Goal: Find contact information: Find contact information

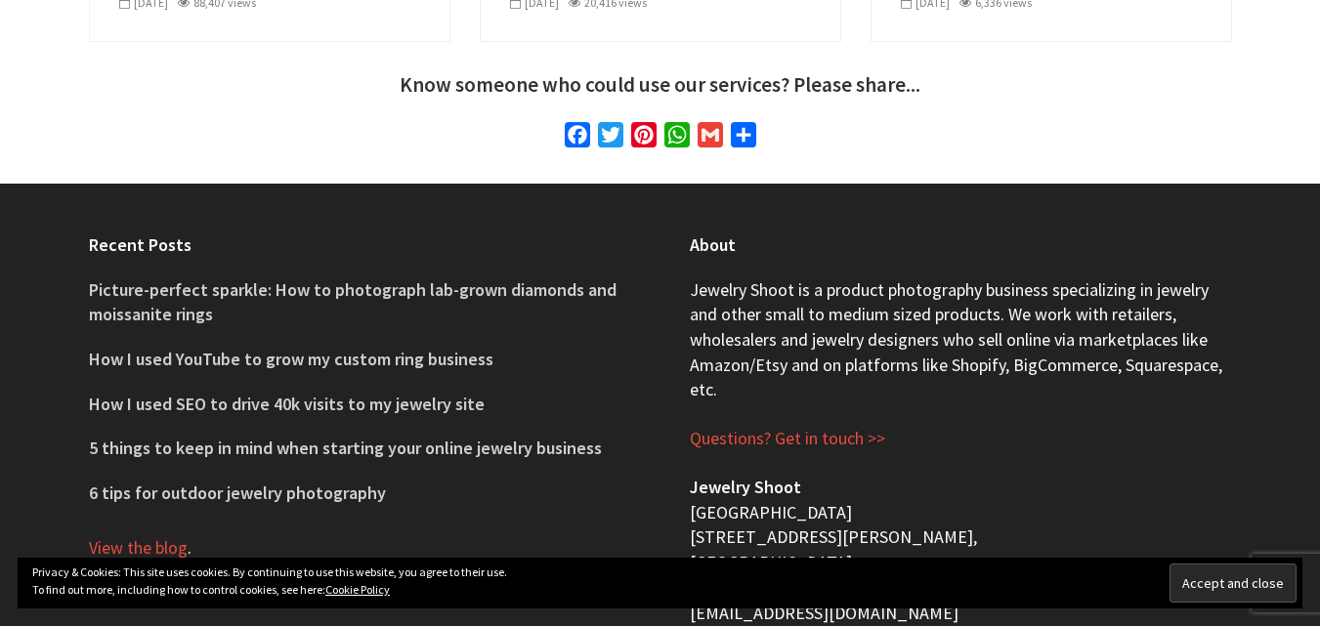
scroll to position [7215, 0]
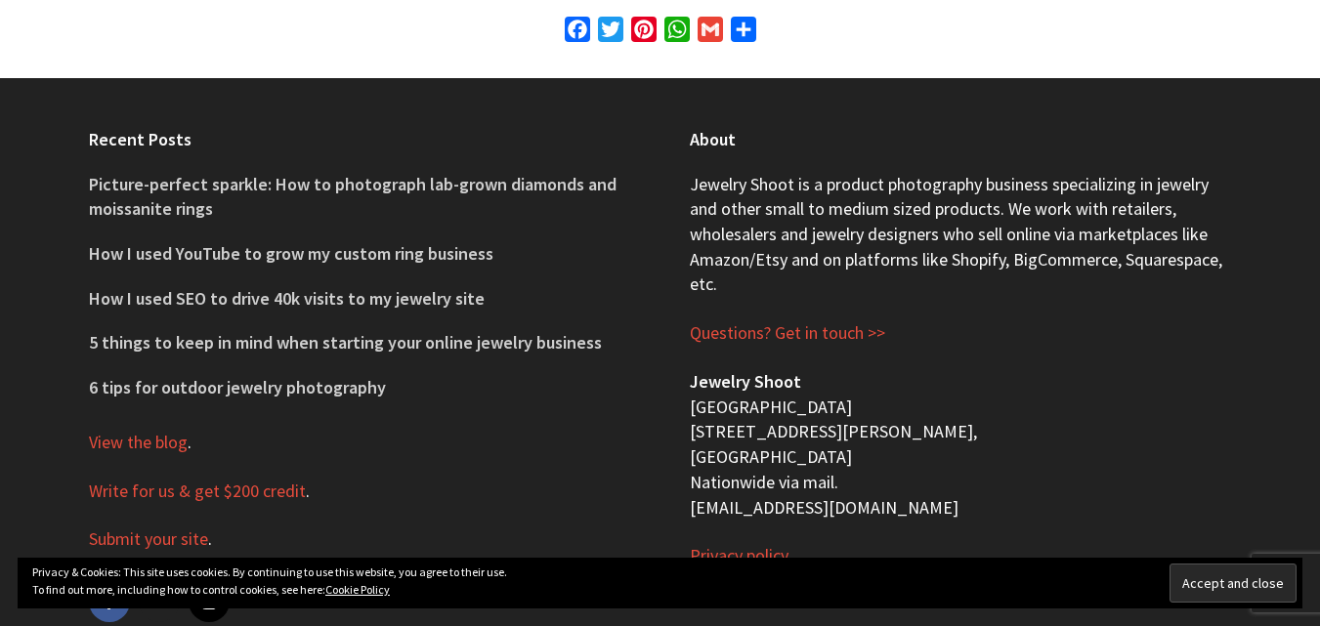
click at [740, 435] on p "Jewelry Shoot [GEOGRAPHIC_DATA] [STREET_ADDRESS][PERSON_NAME] Nationwide via ma…" at bounding box center [961, 444] width 542 height 150
copy div "[EMAIL_ADDRESS][DOMAIN_NAME]"
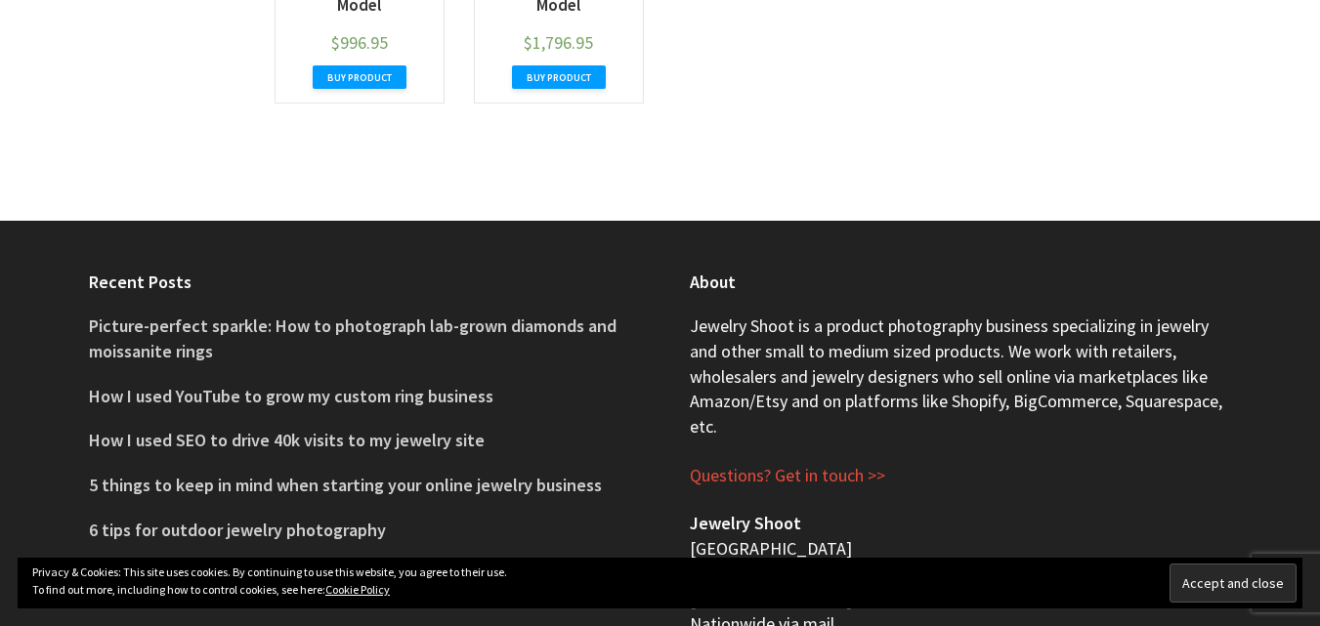
scroll to position [999, 0]
